Goal: Check status: Check status

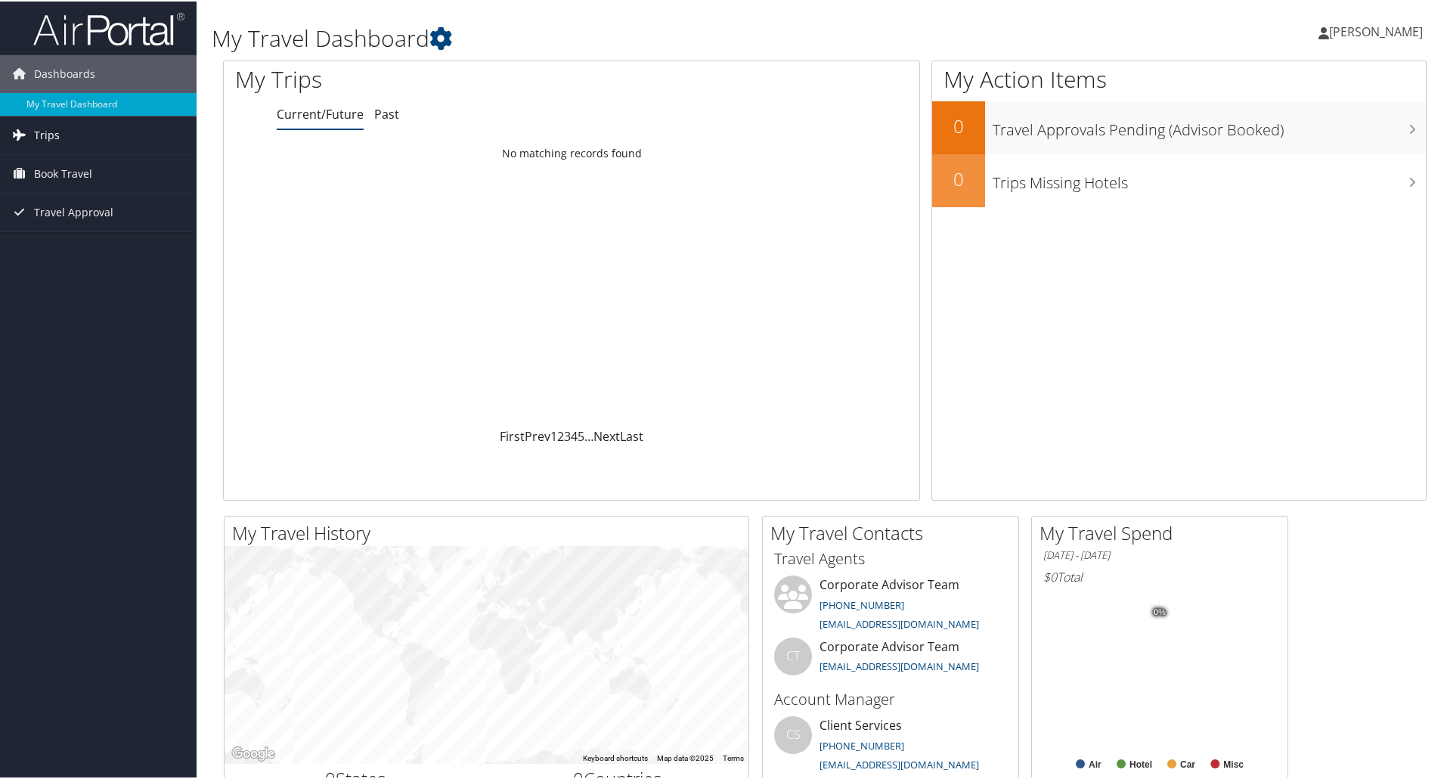
click at [47, 133] on span "Trips" at bounding box center [47, 134] width 26 height 38
click at [83, 163] on link "Current/Future Trips" at bounding box center [98, 164] width 197 height 23
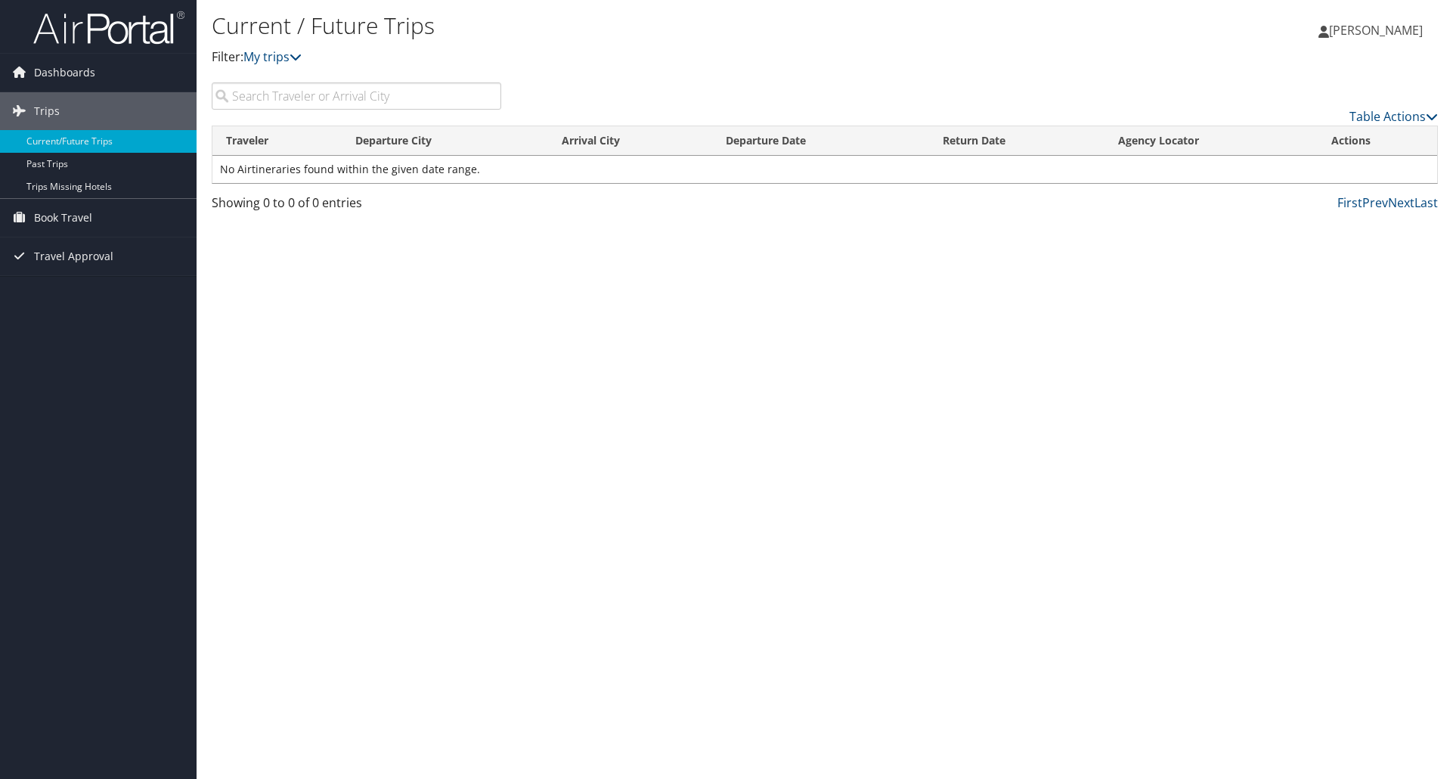
click at [478, 169] on td "No Airtineraries found within the given date range." at bounding box center [824, 169] width 1225 height 27
click at [307, 92] on input "search" at bounding box center [357, 95] width 290 height 27
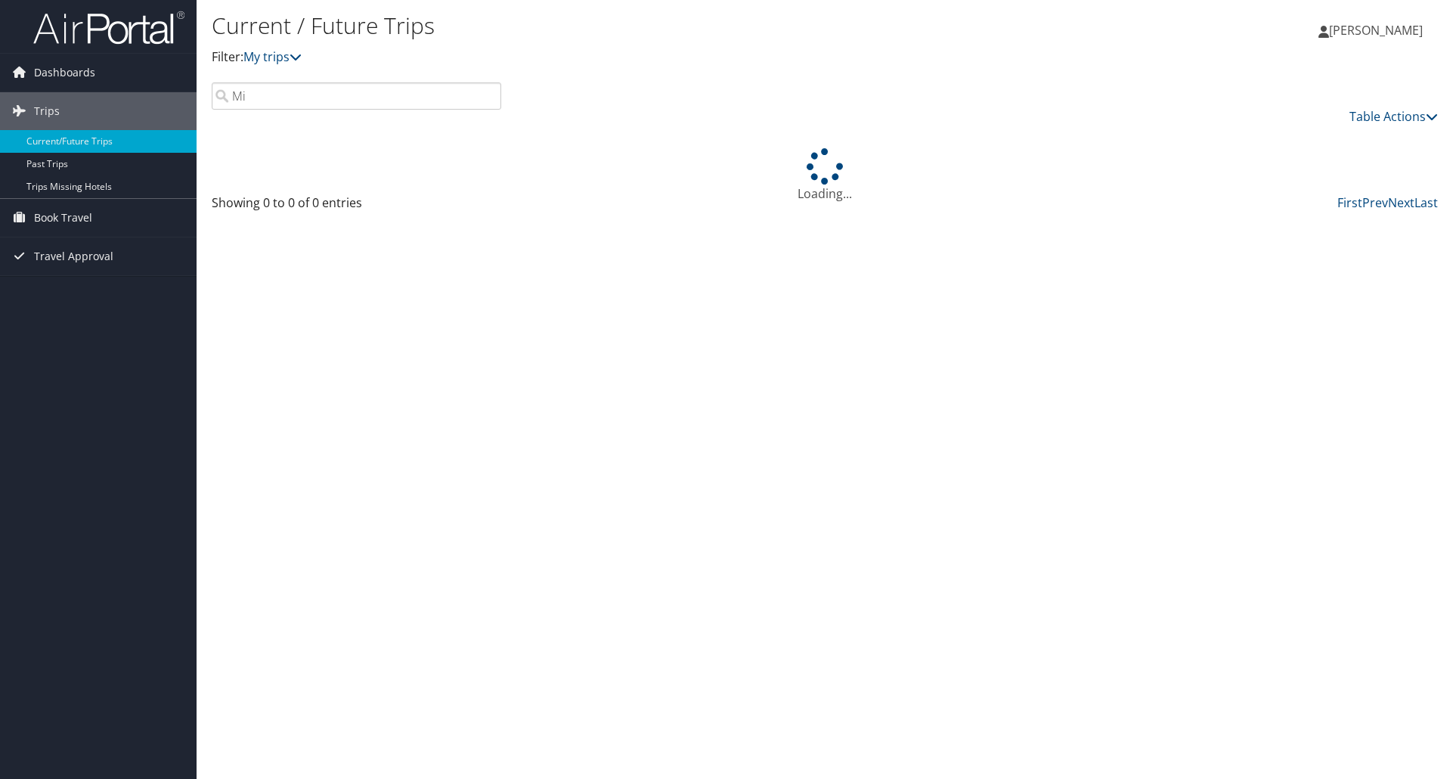
type input "M"
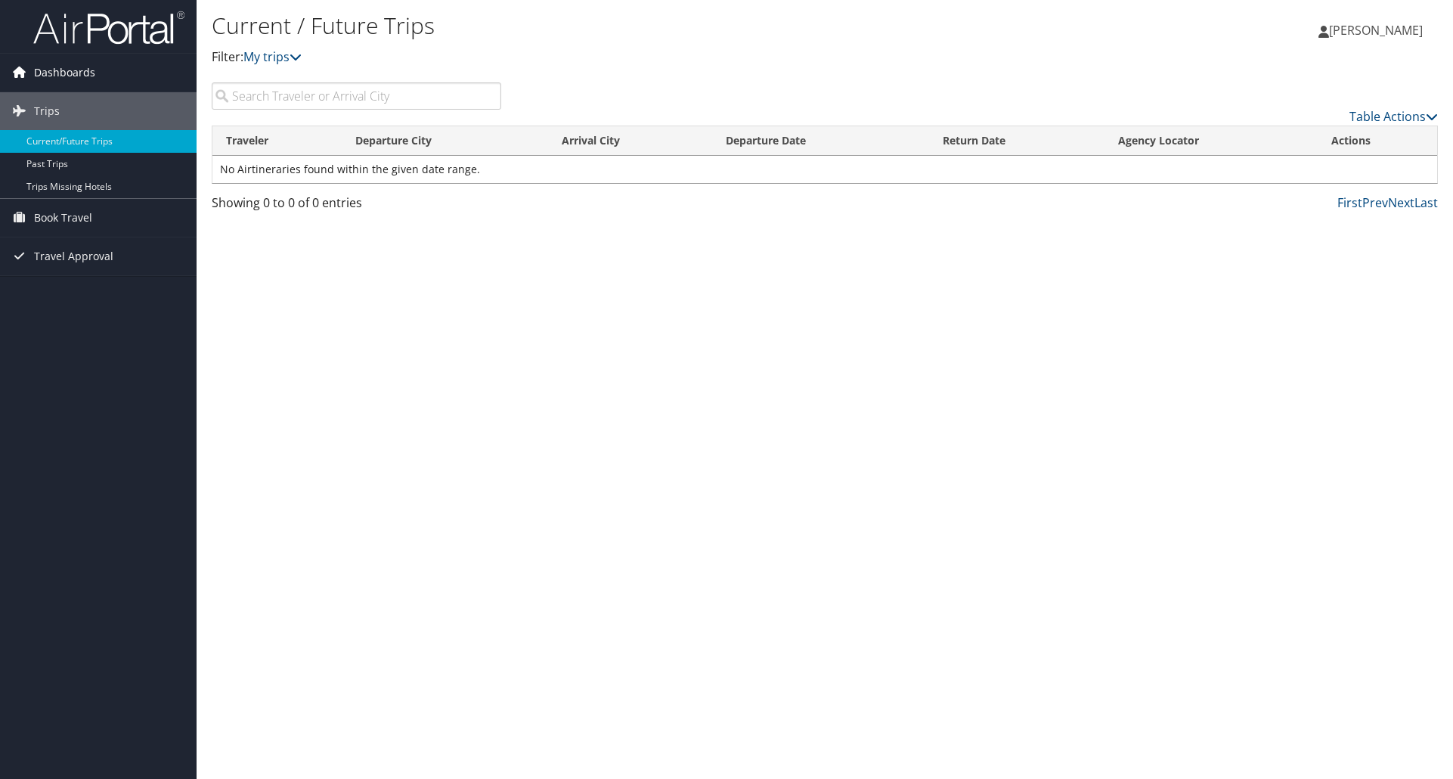
click at [58, 70] on span "Dashboards" at bounding box center [64, 73] width 61 height 38
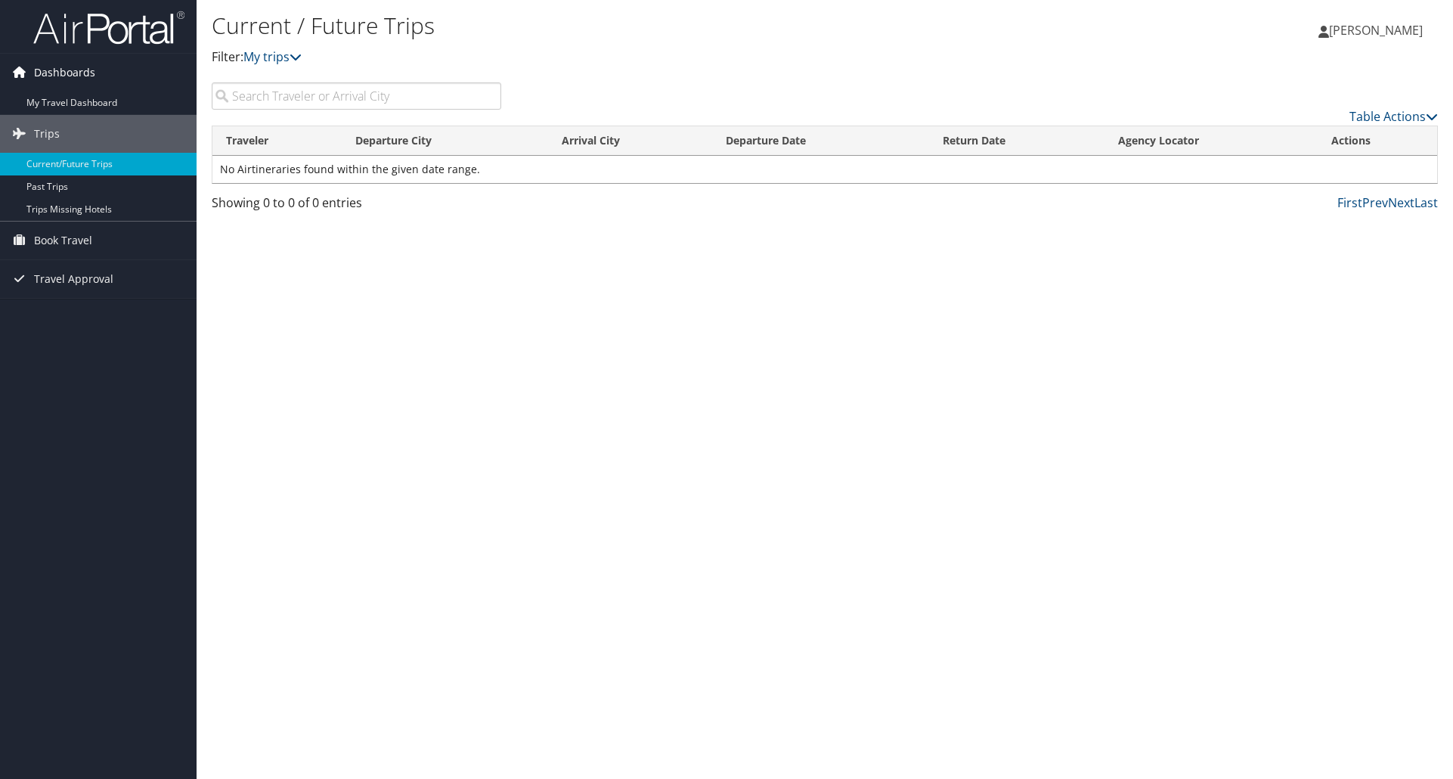
click at [58, 70] on span "Dashboards" at bounding box center [64, 73] width 61 height 38
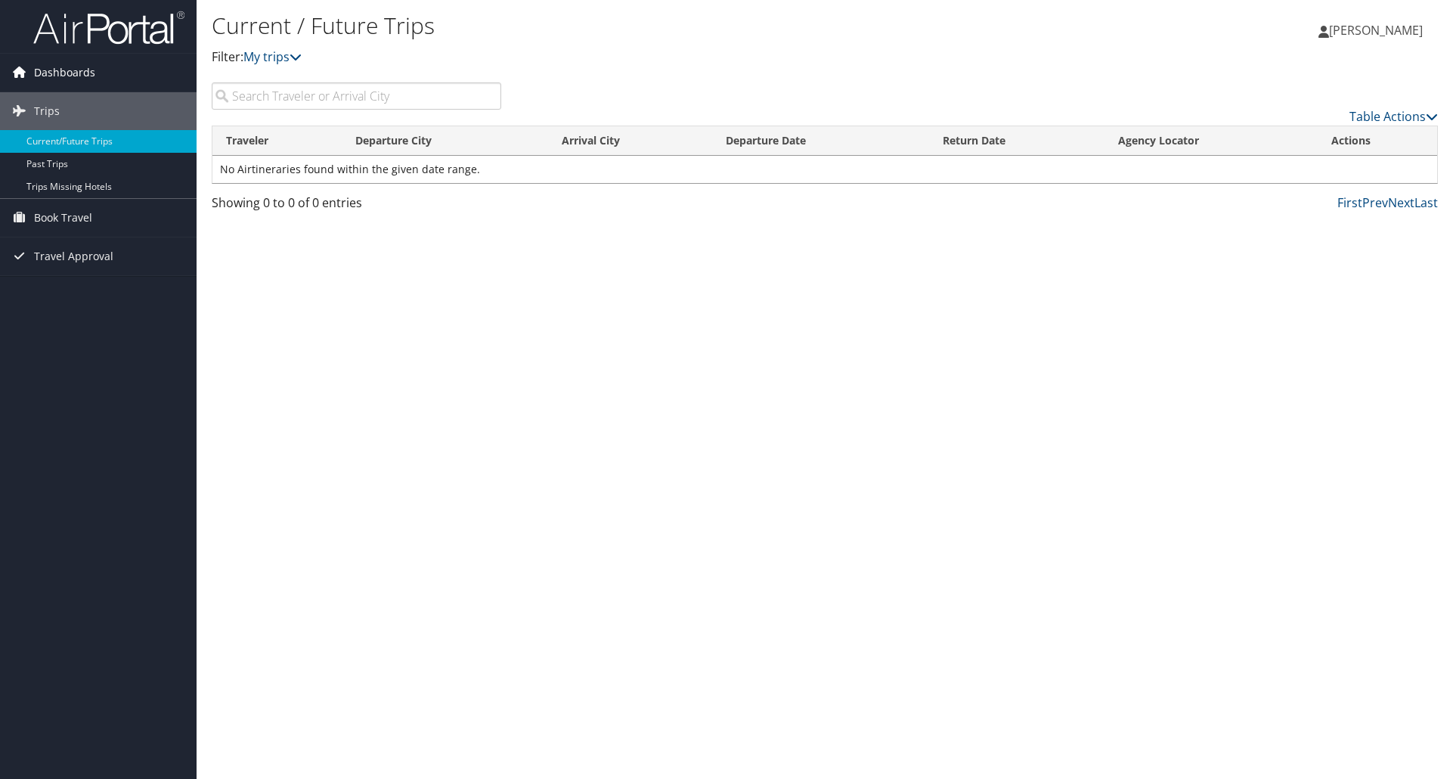
click at [52, 73] on span "Dashboards" at bounding box center [64, 73] width 61 height 38
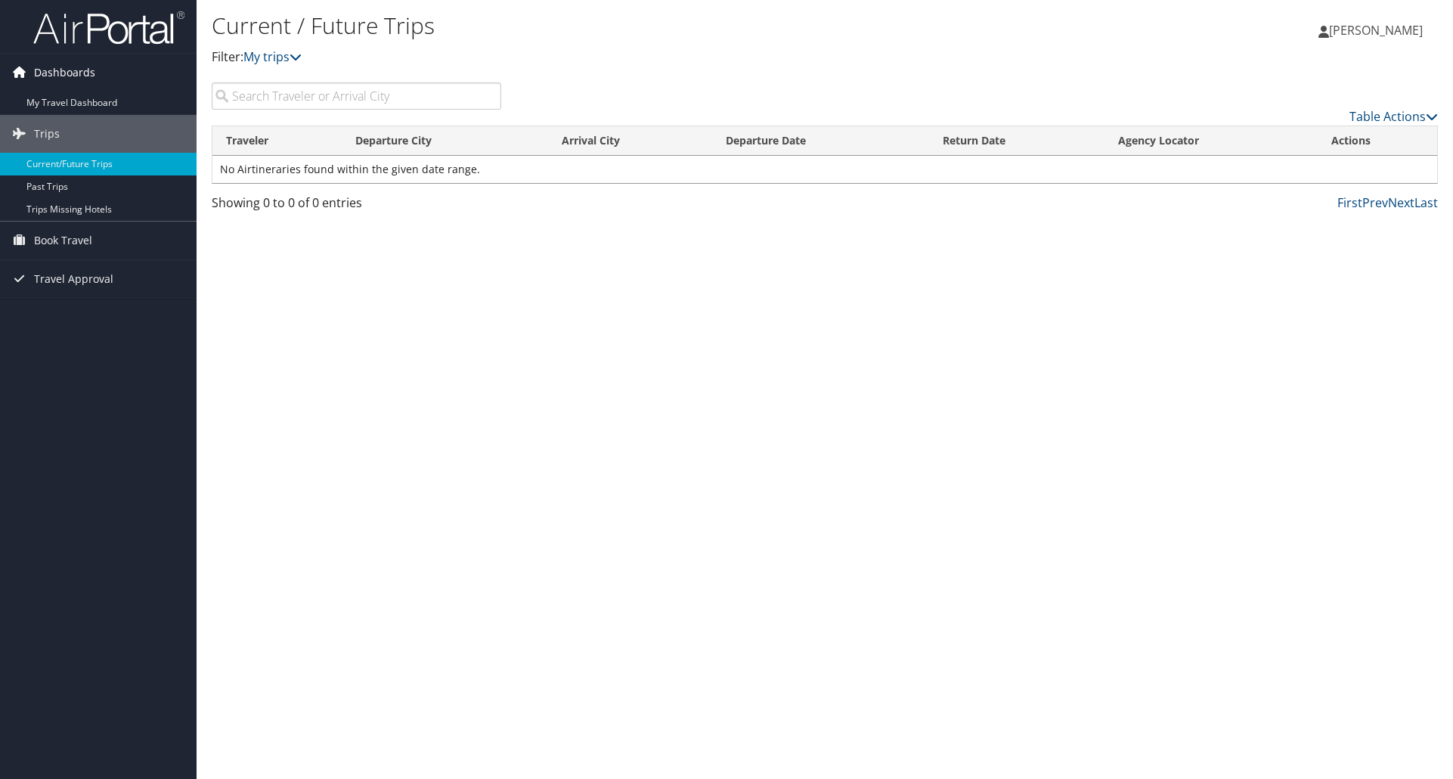
click at [17, 71] on icon at bounding box center [19, 71] width 23 height 23
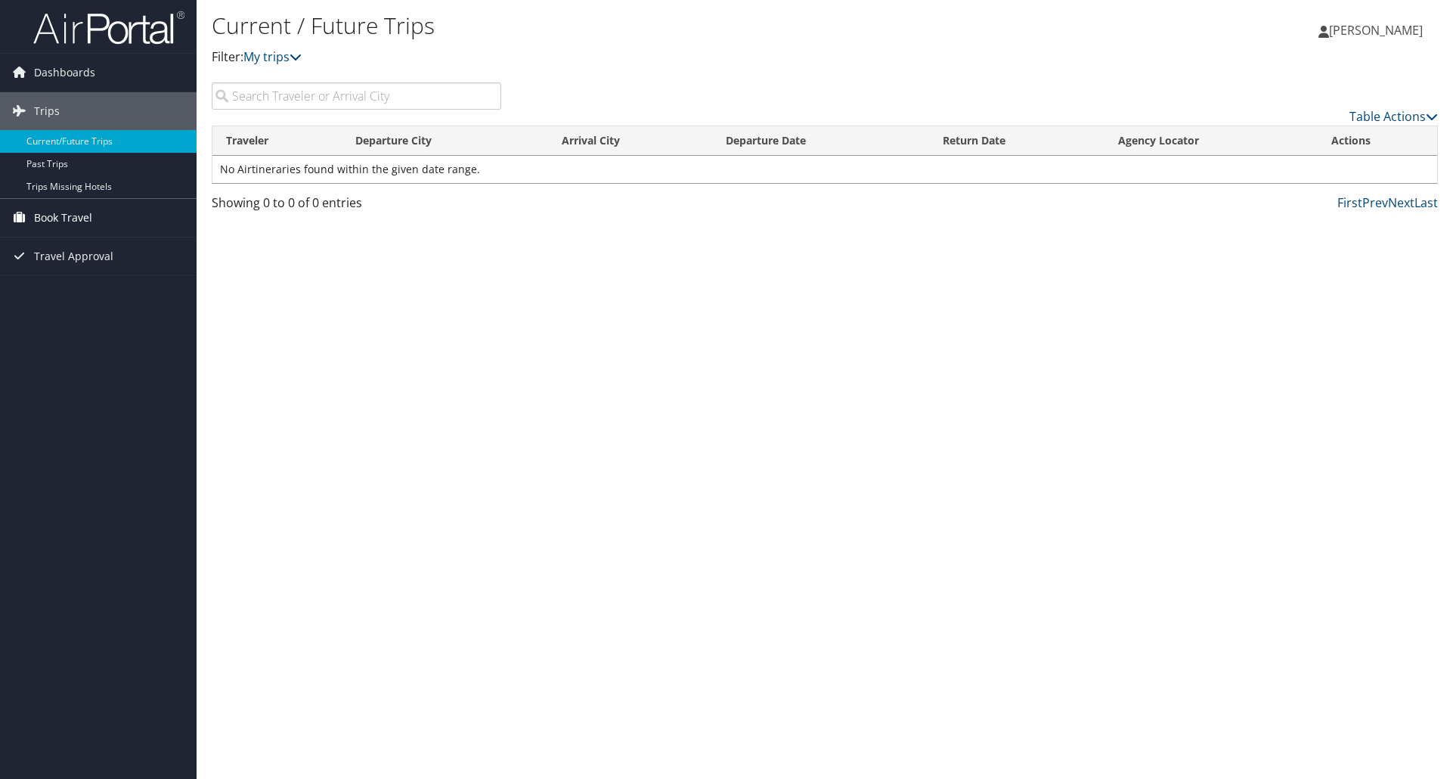
click at [73, 218] on span "Book Travel" at bounding box center [63, 218] width 58 height 38
